Goal: Information Seeking & Learning: Check status

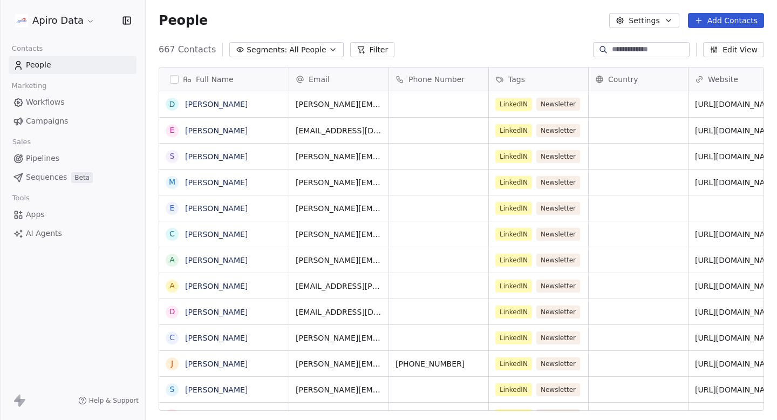
scroll to position [370, 632]
click at [61, 124] on span "Campaigns" at bounding box center [47, 121] width 42 height 11
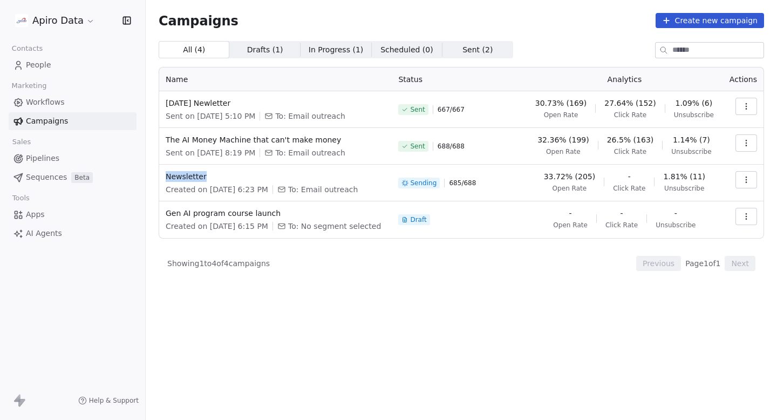
copy span "Newsletter"
drag, startPoint x: 237, startPoint y: 175, endPoint x: 164, endPoint y: 175, distance: 73.4
click at [164, 175] on td "Newsletter Created on [DATE] 6:23 PM To: Email outreach" at bounding box center [275, 183] width 233 height 37
click at [459, 283] on div "All ( 4 ) All ( 4 ) Drafts ( 1 ) Drafts ( 1 ) In Progress ( 1 ) In Progress ( 1…" at bounding box center [462, 183] width 606 height 284
drag, startPoint x: 623, startPoint y: 188, endPoint x: 646, endPoint y: 188, distance: 23.2
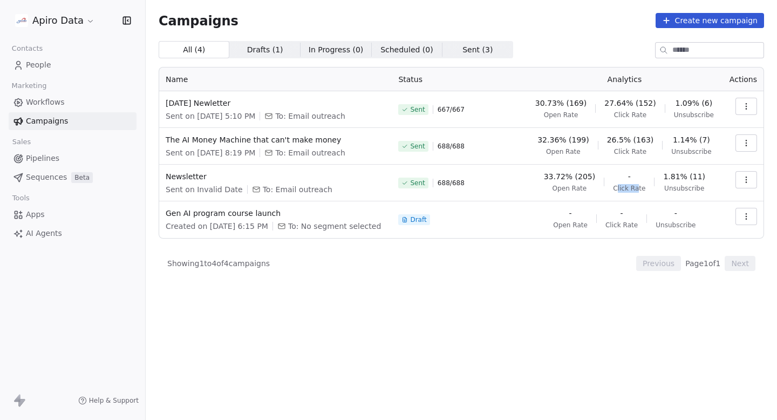
click at [646, 188] on span "Click Rate" at bounding box center [629, 188] width 32 height 9
drag, startPoint x: 654, startPoint y: 188, endPoint x: 619, endPoint y: 188, distance: 34.5
click at [619, 188] on div "33.72% (205) Open Rate - Click Rate 1.81% (11) Unsubscribe" at bounding box center [624, 182] width 182 height 22
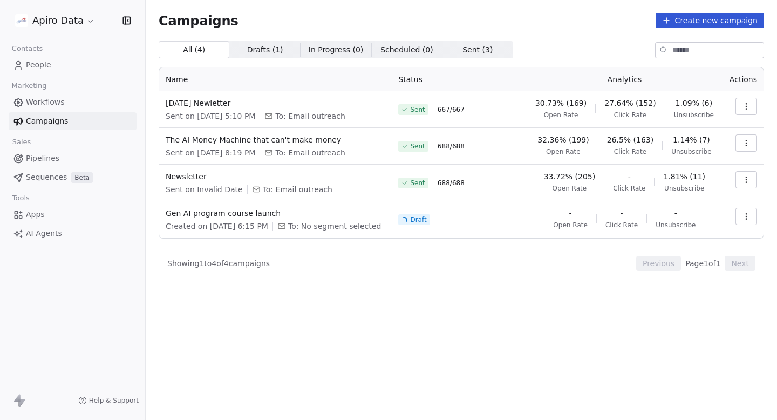
click at [752, 182] on button "button" at bounding box center [747, 179] width 22 height 17
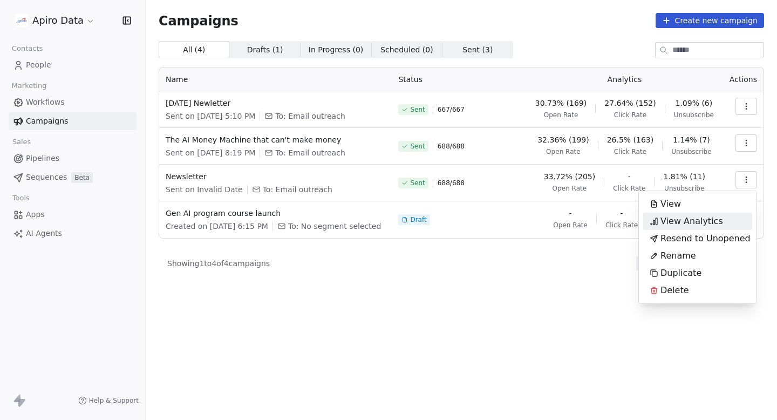
click at [689, 221] on span "View Analytics" at bounding box center [692, 221] width 63 height 13
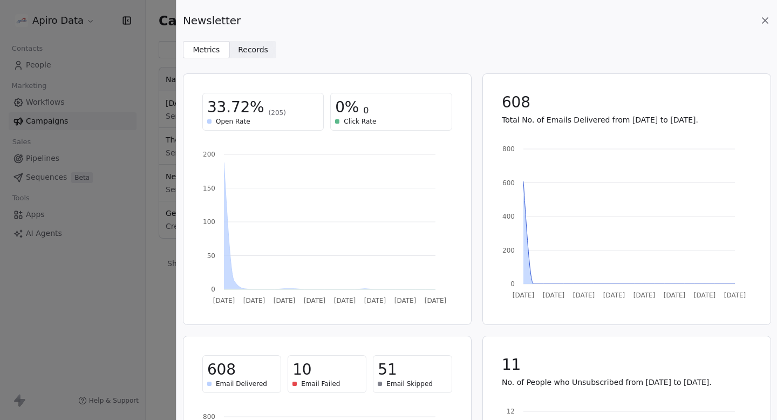
click at [762, 22] on icon at bounding box center [765, 20] width 11 height 11
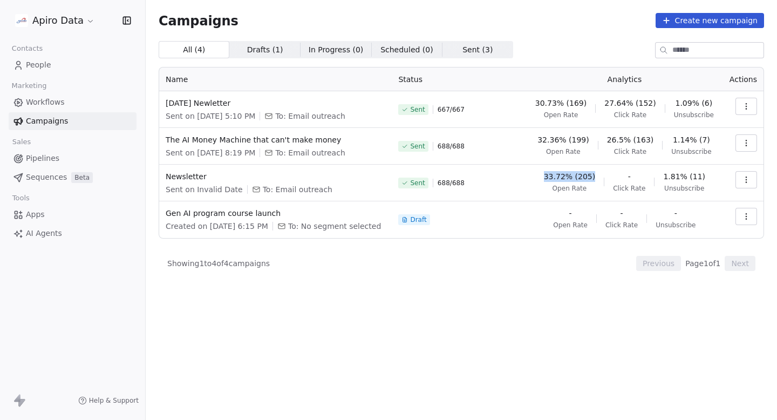
drag, startPoint x: 547, startPoint y: 175, endPoint x: 601, endPoint y: 175, distance: 54.0
click at [601, 175] on div "33.72% (205) Open Rate - Click Rate 1.81% (11) Unsubscribe" at bounding box center [624, 182] width 182 height 22
click at [595, 175] on span "33.72% (205)" at bounding box center [569, 176] width 51 height 11
drag, startPoint x: 601, startPoint y: 175, endPoint x: 552, endPoint y: 176, distance: 49.7
click at [552, 175] on div "33.72% (205) Open Rate - Click Rate 1.81% (11) Unsubscribe" at bounding box center [624, 182] width 182 height 22
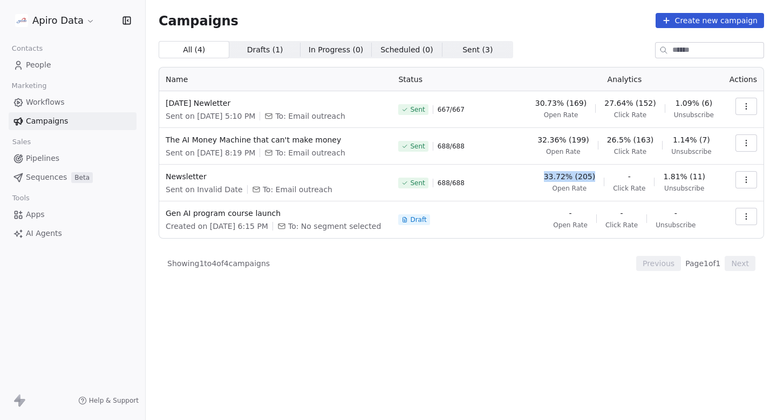
click at [552, 176] on div "33.72% (205) Open Rate - Click Rate 1.81% (11) Unsubscribe" at bounding box center [624, 182] width 182 height 22
drag, startPoint x: 552, startPoint y: 176, endPoint x: 593, endPoint y: 175, distance: 41.0
click at [593, 175] on div "33.72% (205) Open Rate - Click Rate 1.81% (11) Unsubscribe" at bounding box center [624, 182] width 182 height 22
click at [592, 175] on span "33.72% (205)" at bounding box center [569, 176] width 51 height 11
click at [595, 176] on span "33.72% (205)" at bounding box center [569, 176] width 51 height 11
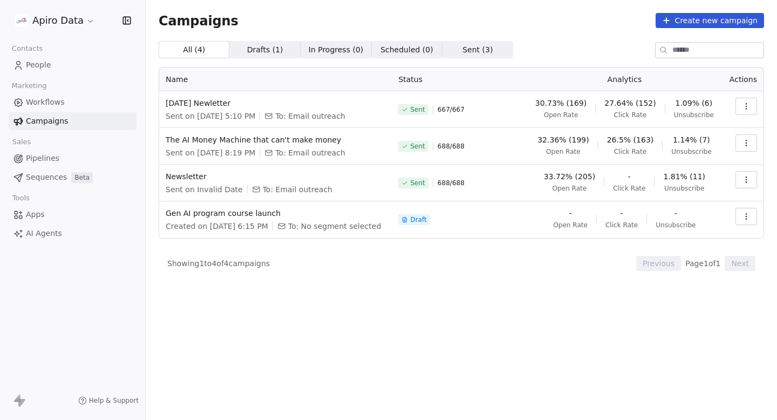
click at [595, 176] on span "33.72% (205)" at bounding box center [569, 176] width 51 height 11
click at [592, 177] on span "33.72% (205)" at bounding box center [569, 176] width 51 height 11
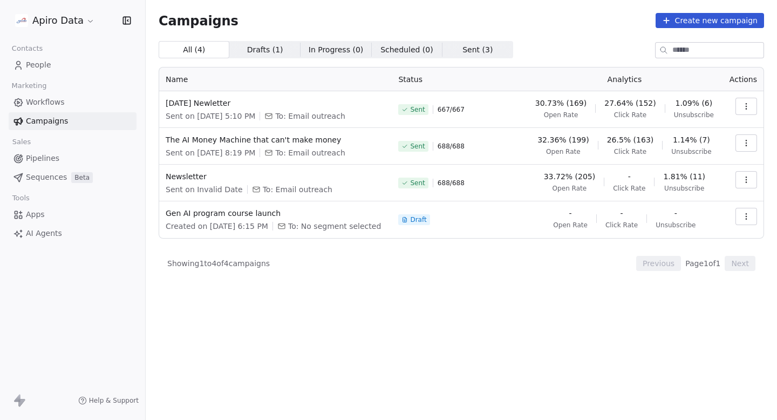
click at [576, 309] on div "All ( 4 ) All ( 4 ) Drafts ( 1 ) Drafts ( 1 ) In Progress ( 0 ) In Progress ( 0…" at bounding box center [462, 183] width 606 height 284
click at [183, 173] on span "Newsletter" at bounding box center [276, 176] width 220 height 11
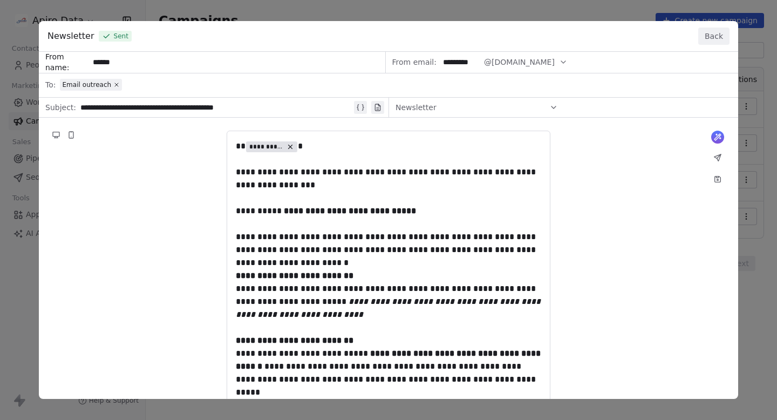
click at [712, 35] on button "Back" at bounding box center [713, 36] width 31 height 17
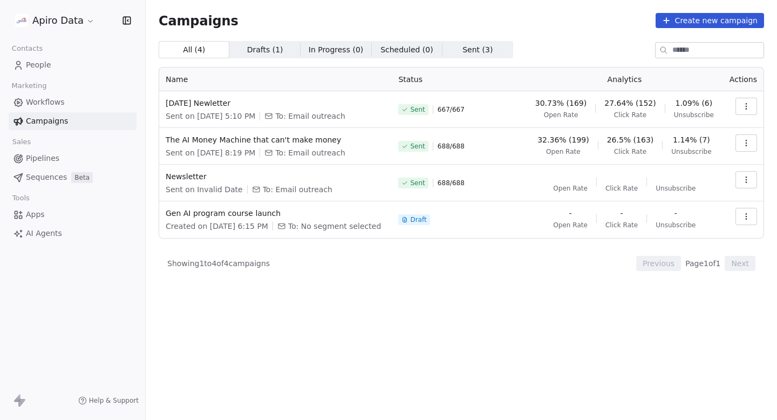
click at [394, 336] on div "Campaigns Create new campaign All ( 4 ) All ( 4 ) Drafts ( 1 ) Drafts ( 1 ) In …" at bounding box center [462, 169] width 632 height 338
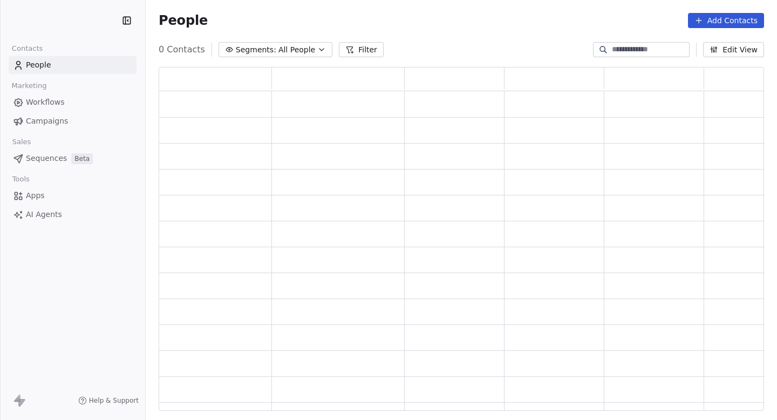
scroll to position [344, 606]
